Goal: Information Seeking & Learning: Learn about a topic

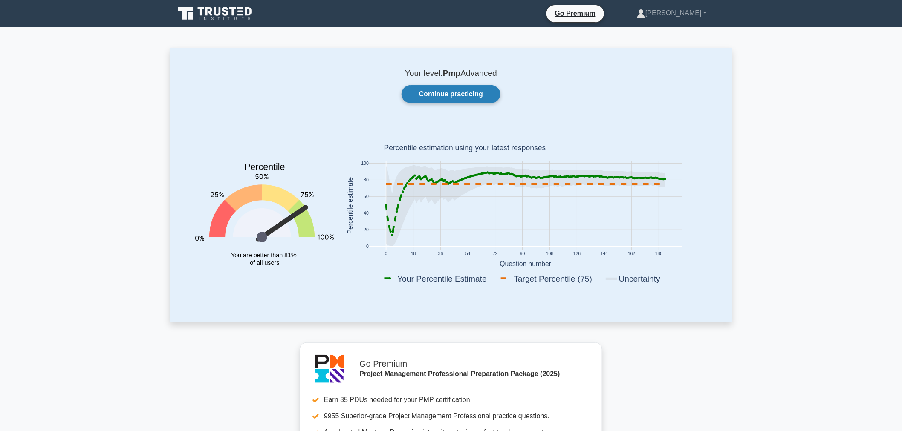
click at [445, 96] on link "Continue practicing" at bounding box center [450, 94] width 99 height 18
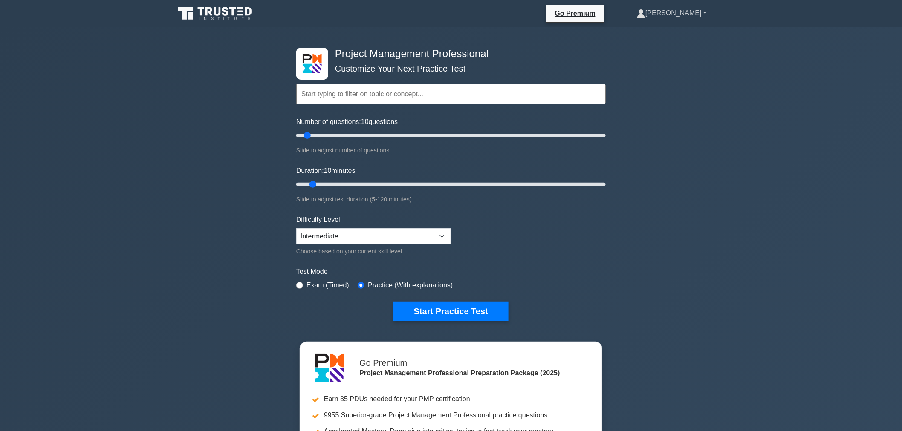
click at [645, 13] on icon at bounding box center [641, 13] width 9 height 9
click at [676, 33] on link "Profile" at bounding box center [650, 33] width 67 height 14
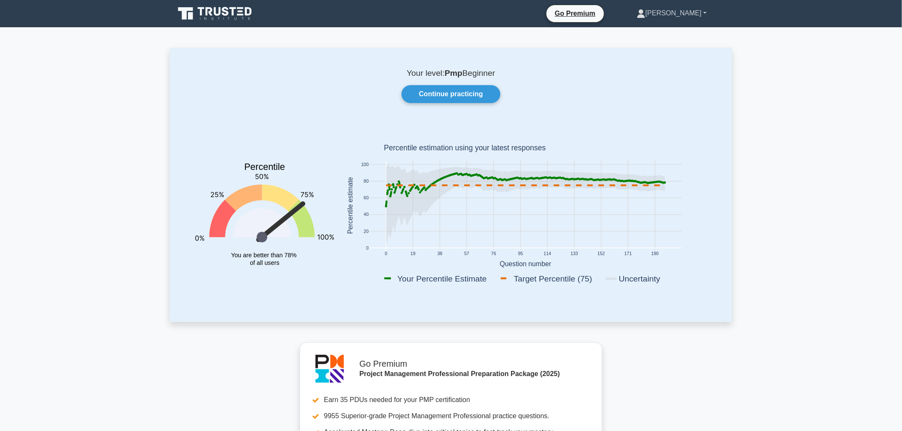
click at [699, 14] on link "[PERSON_NAME]" at bounding box center [671, 13] width 111 height 17
click at [668, 32] on link "Profile" at bounding box center [650, 33] width 67 height 14
click at [473, 91] on link "Continue practicing" at bounding box center [450, 94] width 99 height 18
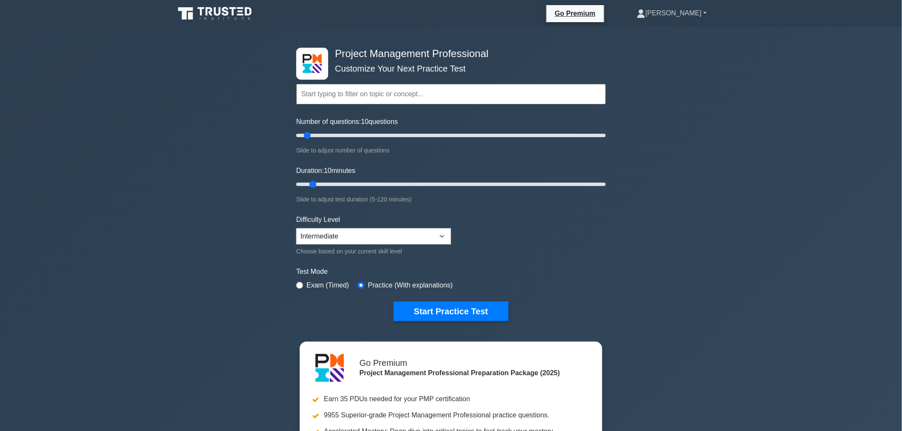
click at [688, 15] on link "[PERSON_NAME]" at bounding box center [671, 13] width 111 height 17
click at [674, 33] on link "Profile" at bounding box center [650, 33] width 67 height 14
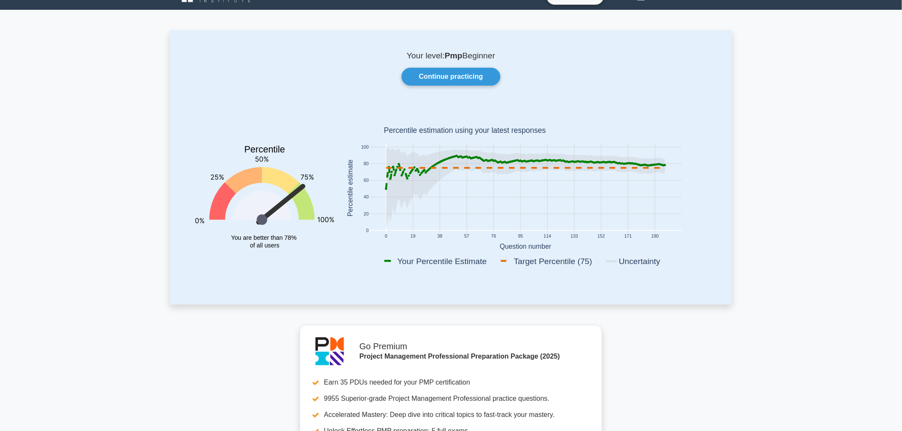
scroll to position [47, 0]
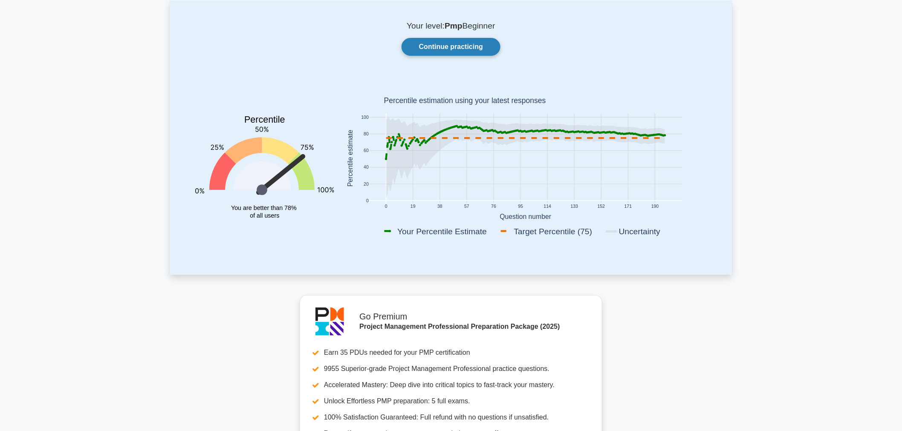
click at [488, 49] on link "Continue practicing" at bounding box center [450, 47] width 99 height 18
